Goal: Find specific page/section: Find specific page/section

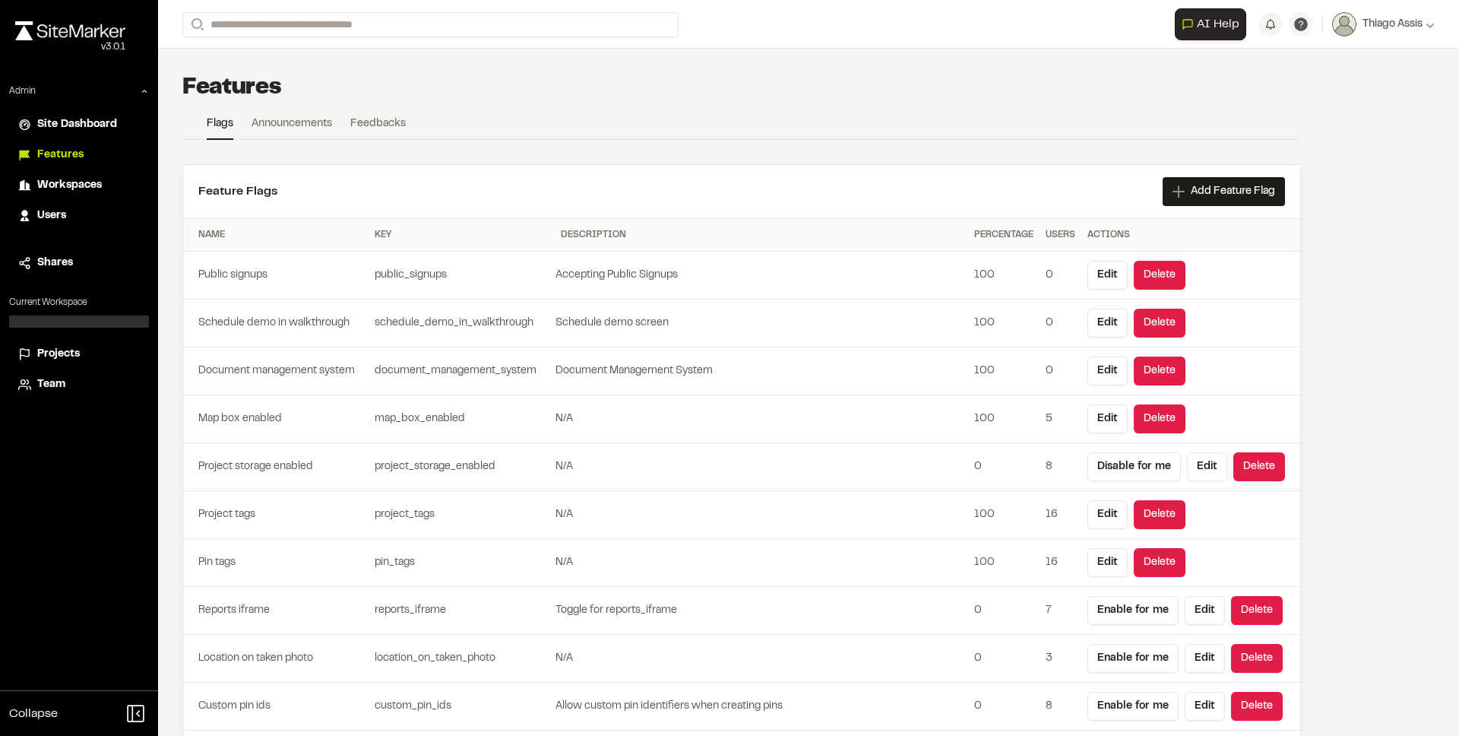
click at [62, 358] on span "Projects" at bounding box center [58, 354] width 43 height 17
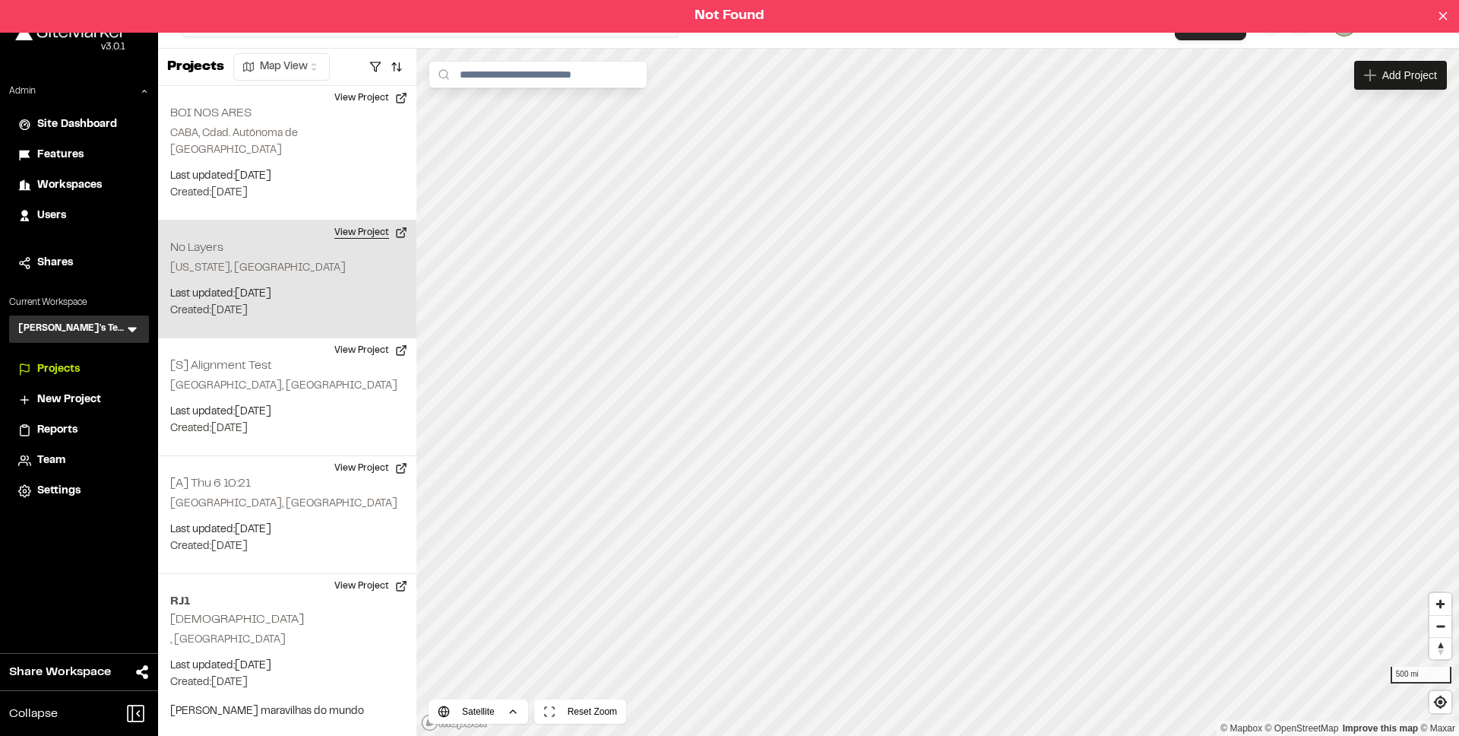
click at [347, 220] on button "View Project" at bounding box center [370, 232] width 91 height 24
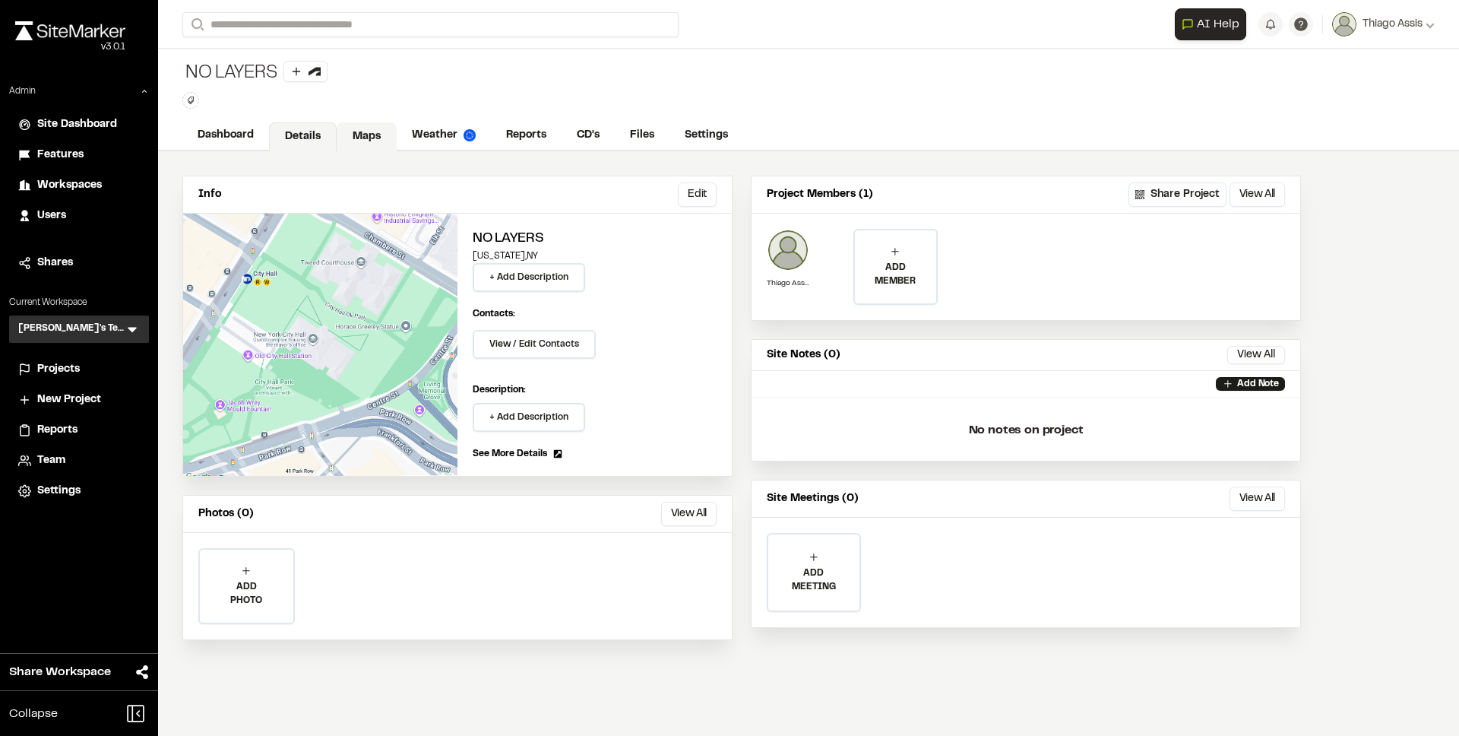
click at [371, 141] on link "Maps" at bounding box center [367, 136] width 60 height 29
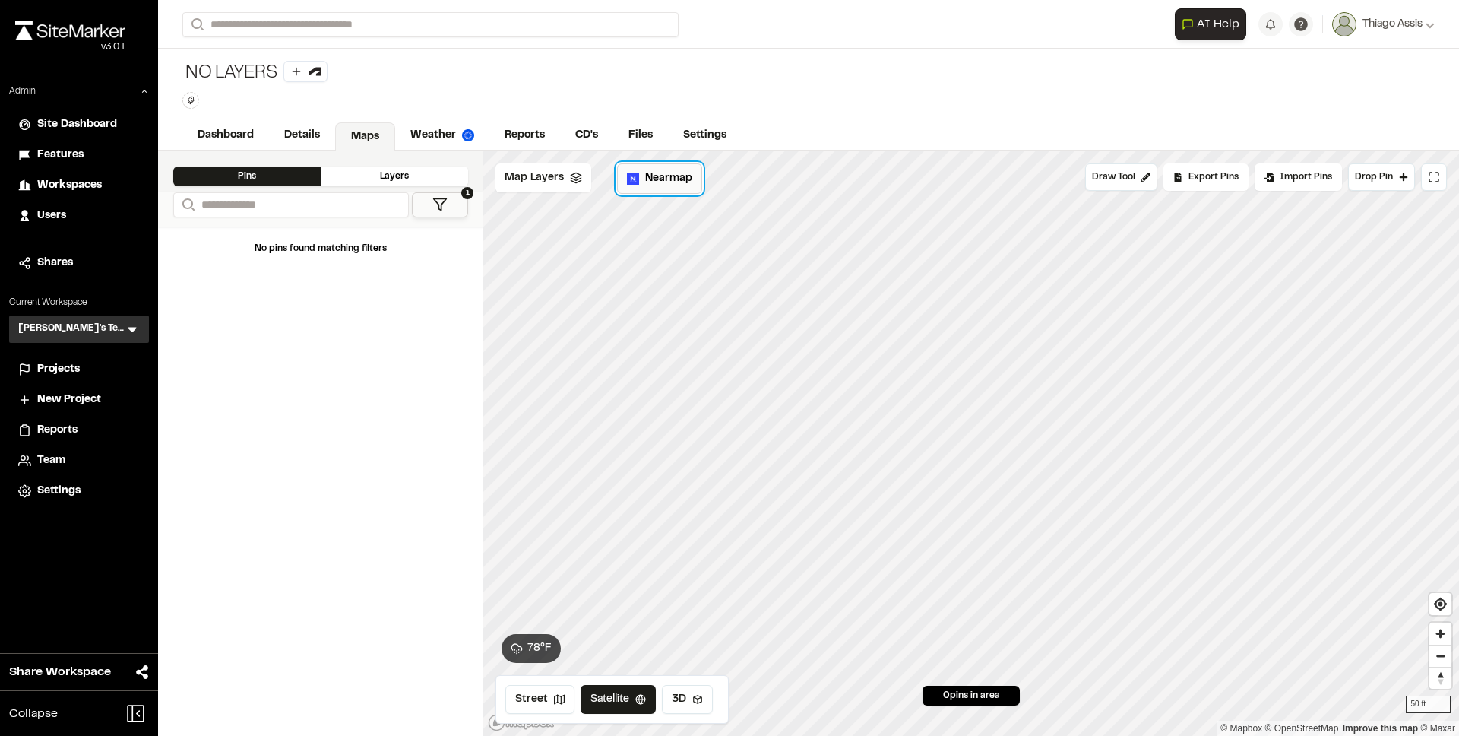
click at [668, 180] on span "Nearmap" at bounding box center [668, 178] width 47 height 17
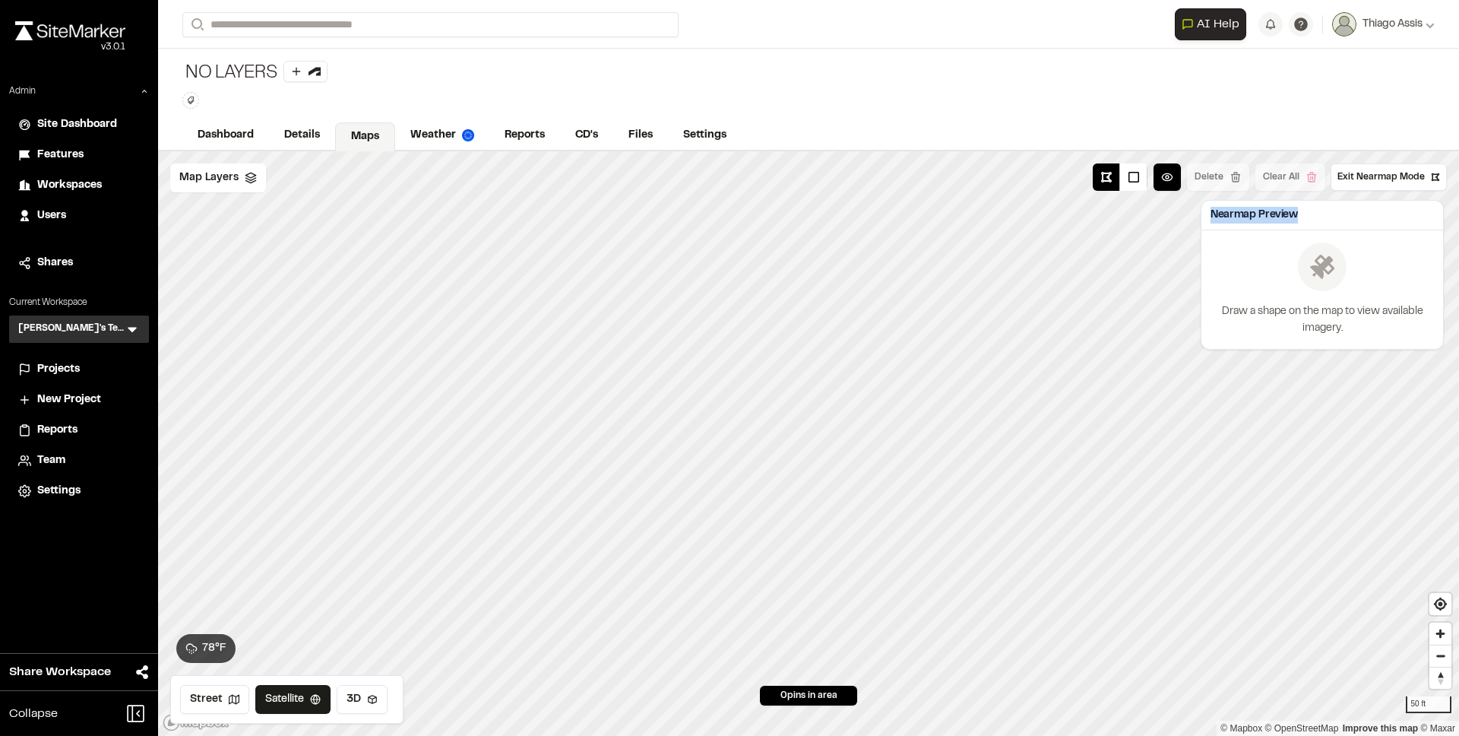
drag, startPoint x: 1211, startPoint y: 211, endPoint x: 1307, endPoint y: 213, distance: 96.5
click at [1307, 213] on div "Nearmap Preview" at bounding box center [1323, 216] width 242 height 30
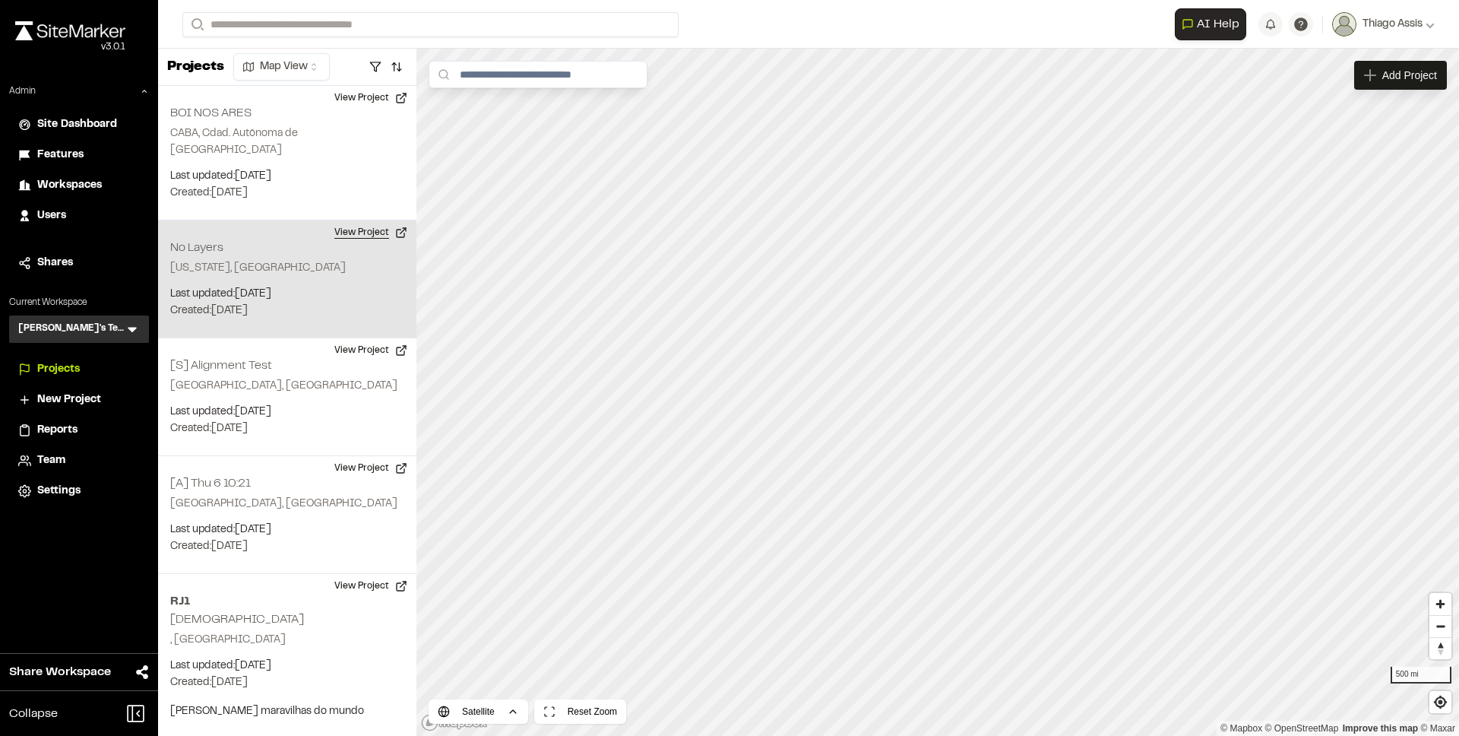
click at [368, 220] on button "View Project" at bounding box center [370, 232] width 91 height 24
